Goal: Information Seeking & Learning: Learn about a topic

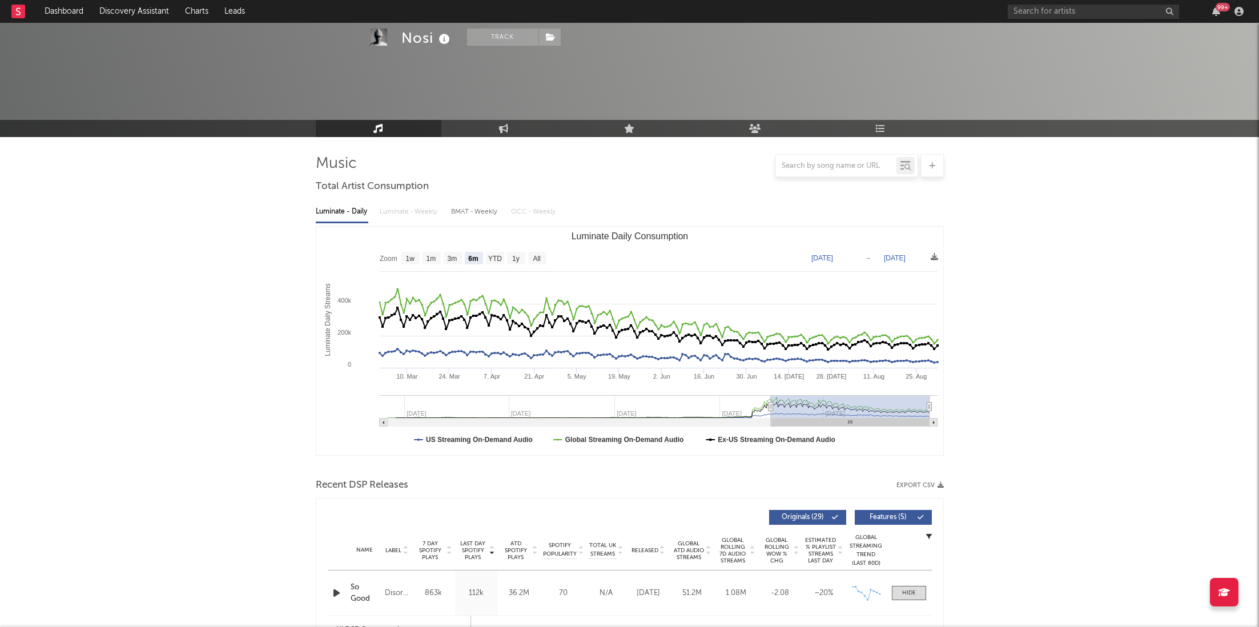
select select "6m"
select select "1w"
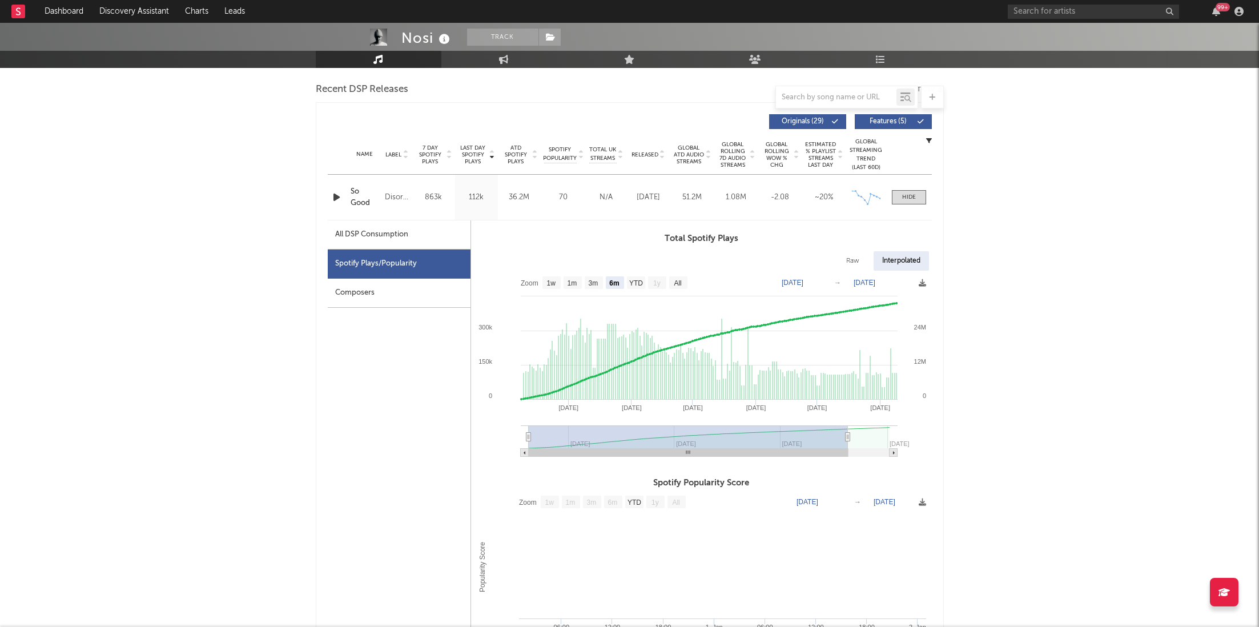
click at [1219, 6] on div "99 +" at bounding box center [1222, 7] width 14 height 9
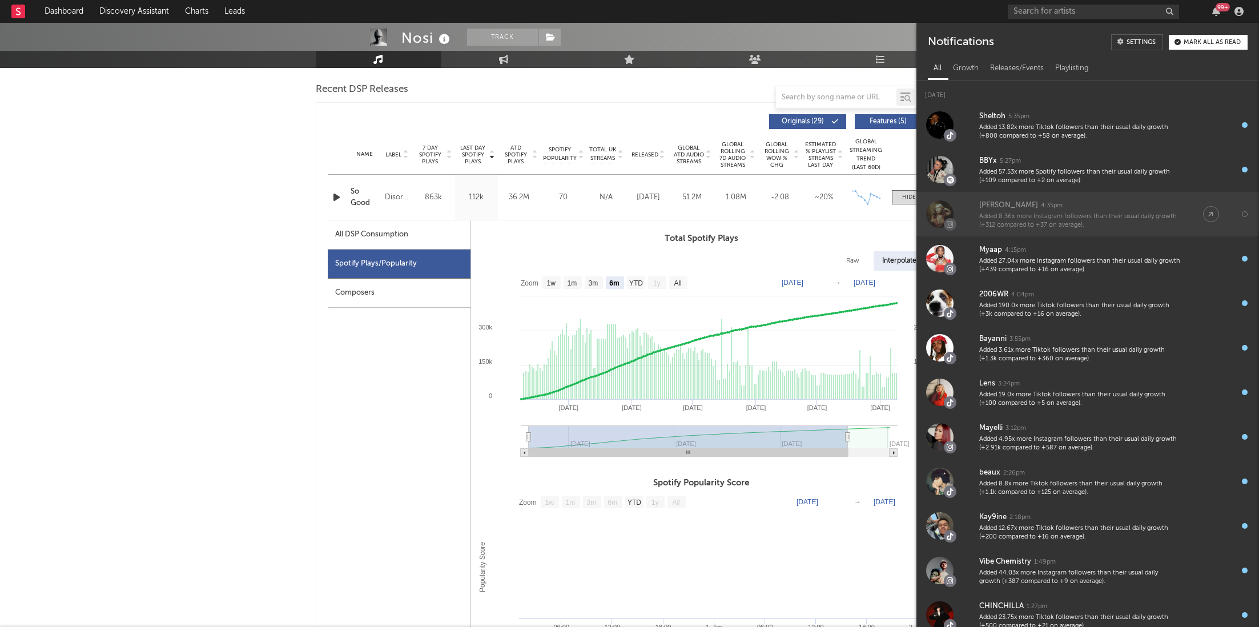
click at [1062, 214] on div "Added 8.36x more Instagram followers than their usual daily growth (+312 compar…" at bounding box center [1079, 221] width 201 height 18
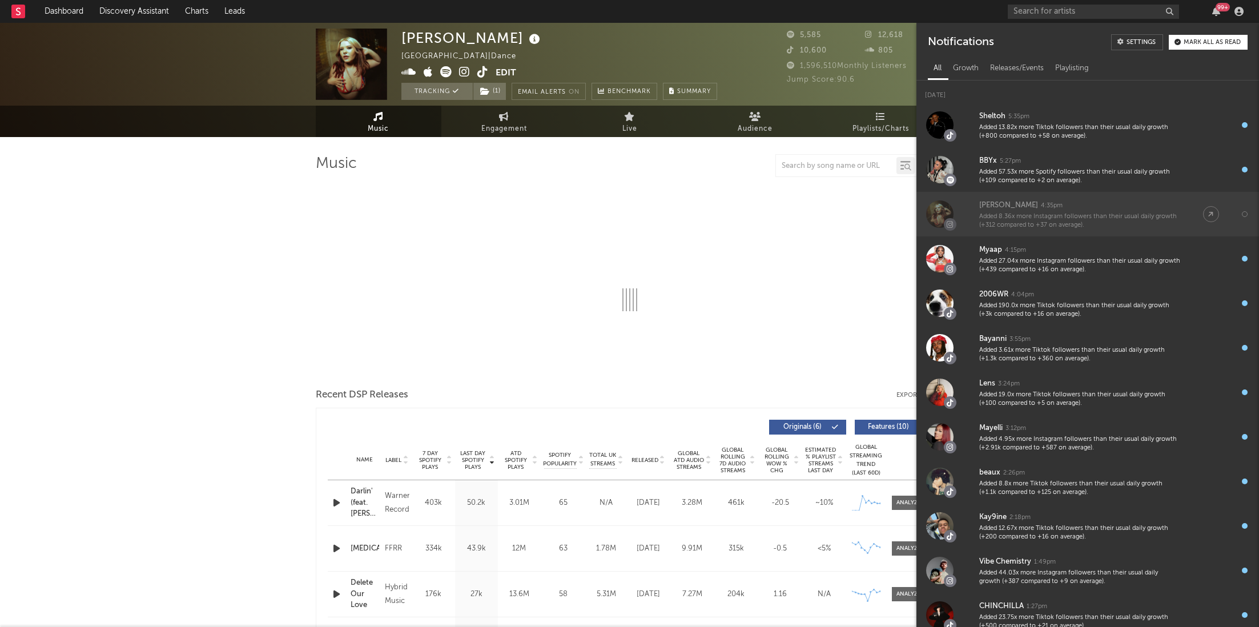
select select "6m"
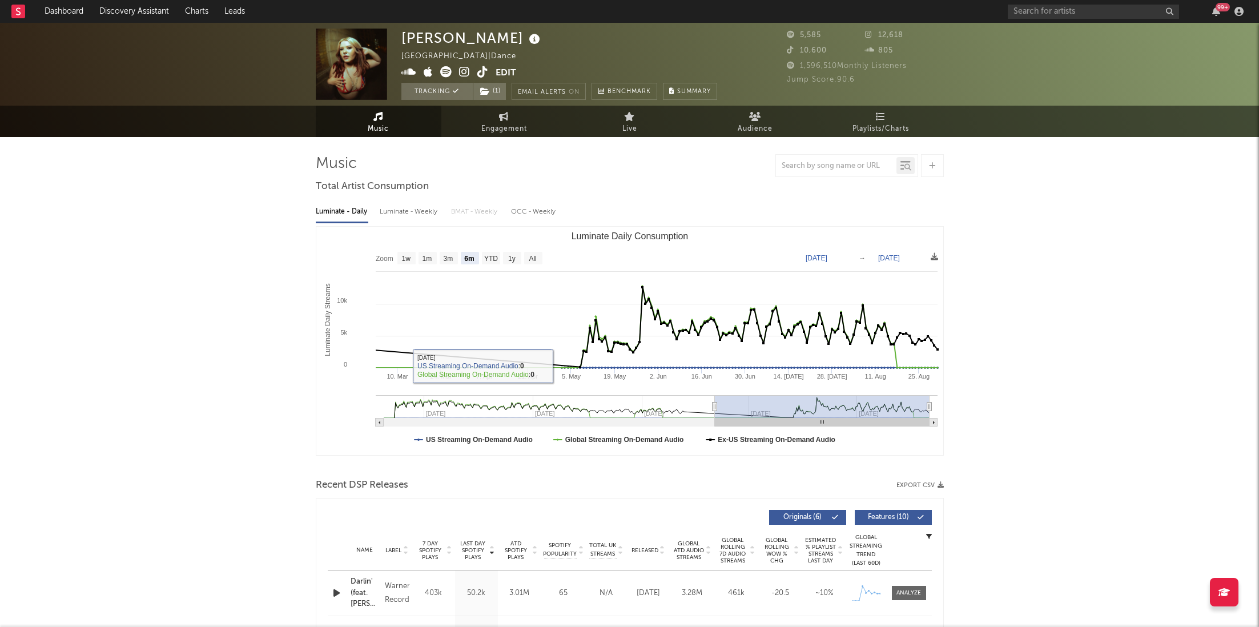
click at [131, 18] on link "Discovery Assistant" at bounding box center [134, 11] width 86 height 23
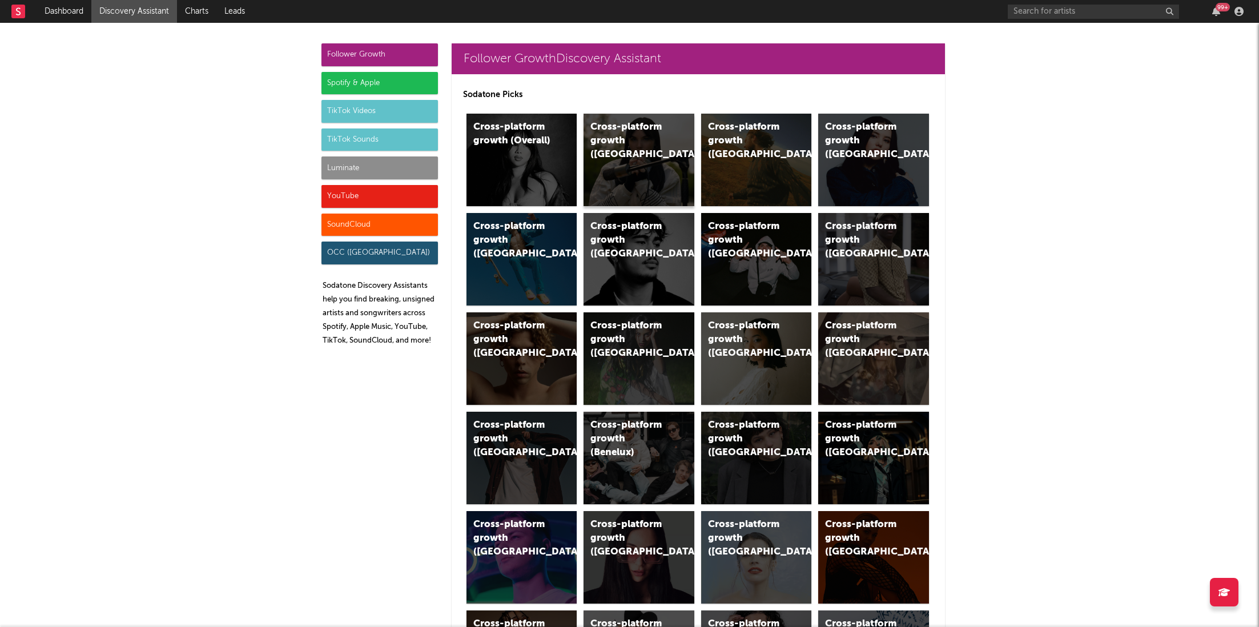
click at [638, 134] on div "Cross-platform growth ([GEOGRAPHIC_DATA])" at bounding box center [629, 140] width 78 height 41
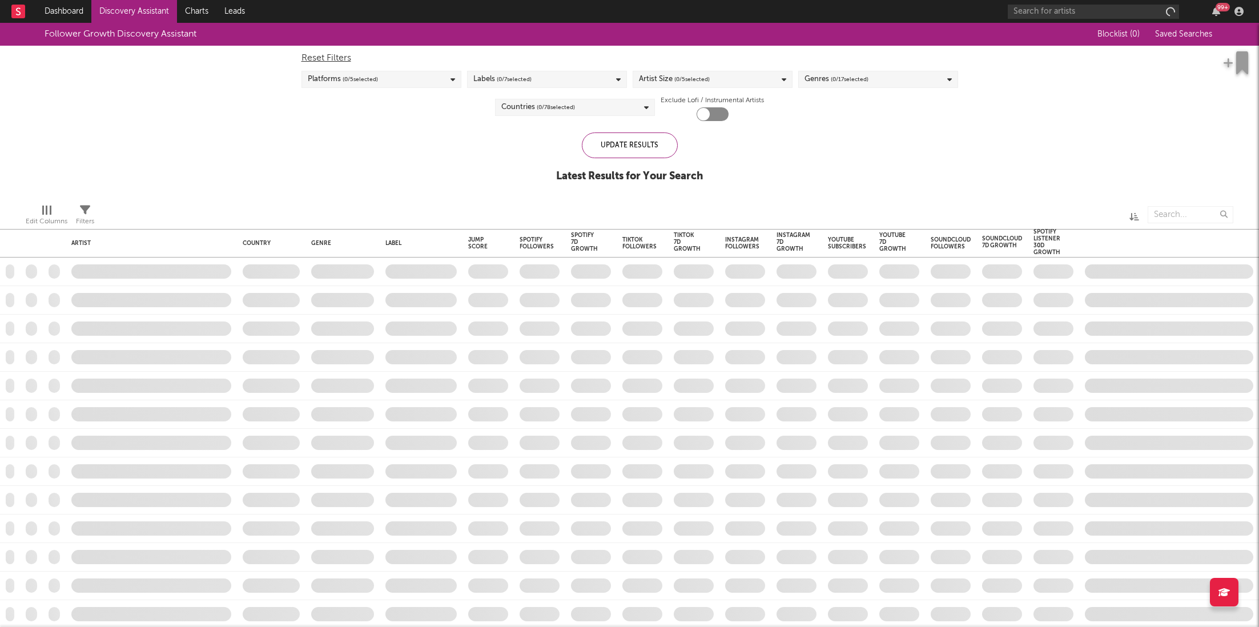
checkbox input "true"
